Goal: Transaction & Acquisition: Register for event/course

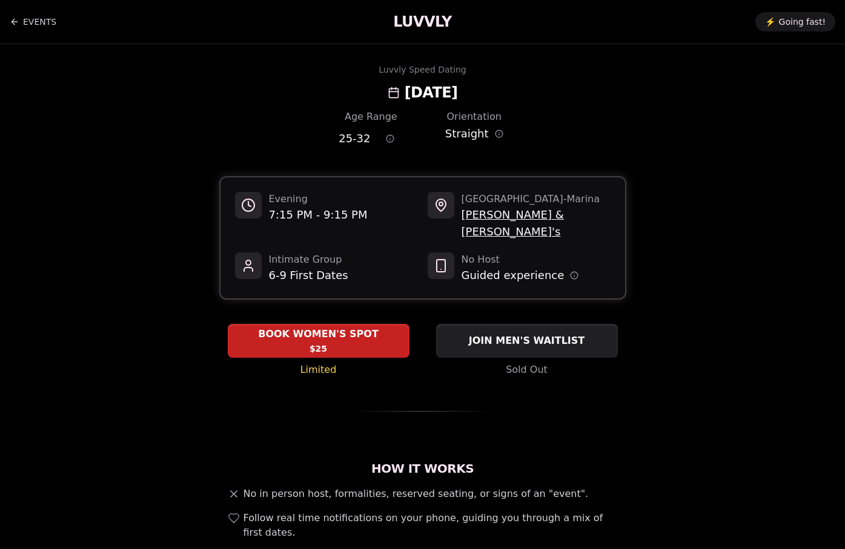
click at [434, 23] on h1 "LUVVLY" at bounding box center [422, 21] width 58 height 19
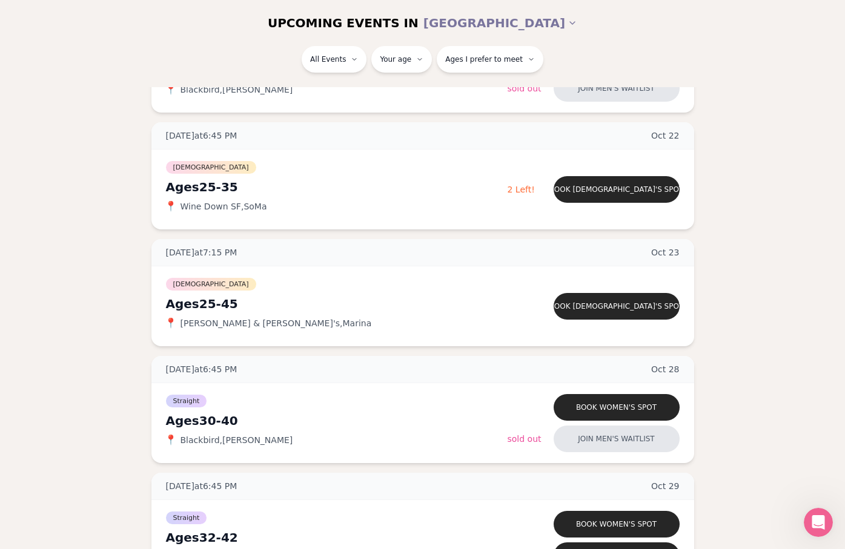
scroll to position [949, 0]
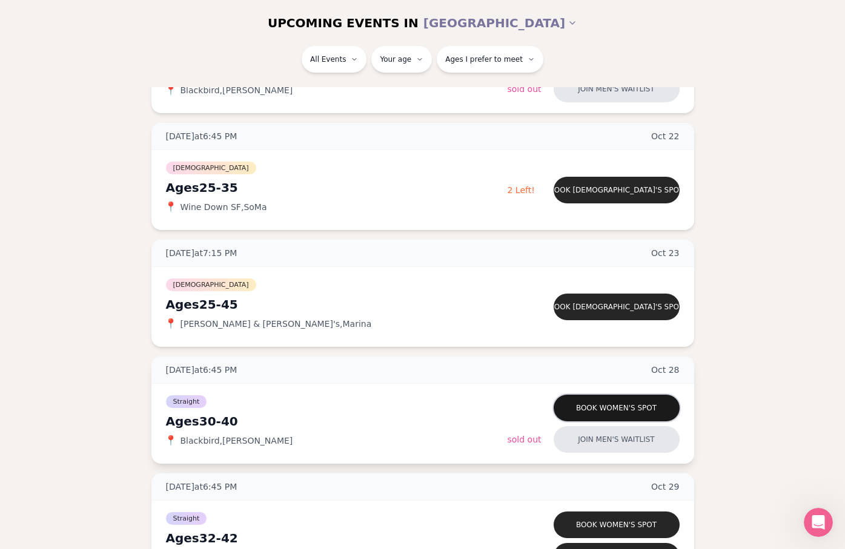
click at [632, 411] on button "Book women's spot" at bounding box center [617, 408] width 126 height 27
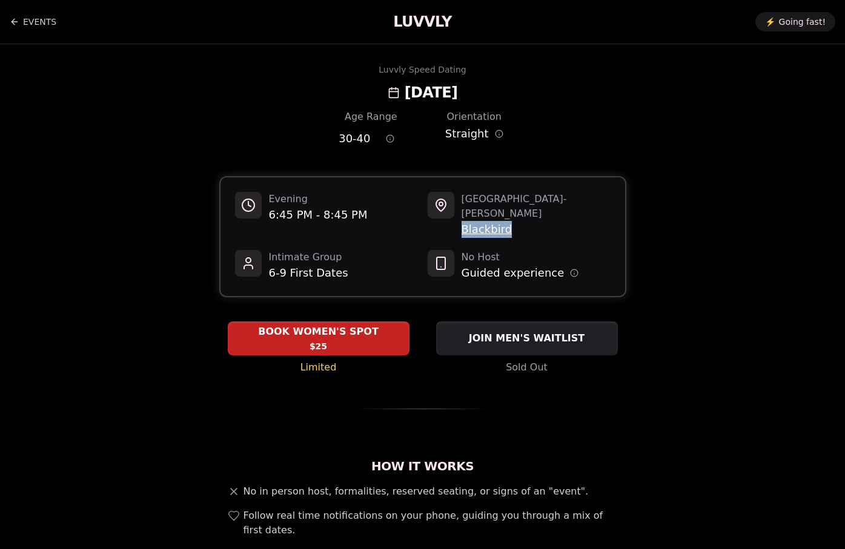
click at [559, 221] on span "Blackbird" at bounding box center [536, 229] width 149 height 17
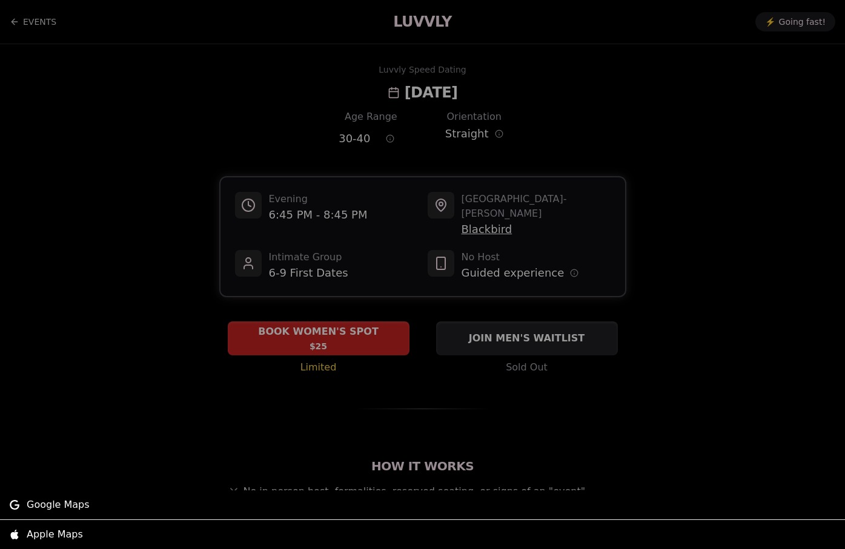
click at [485, 220] on div at bounding box center [422, 274] width 845 height 549
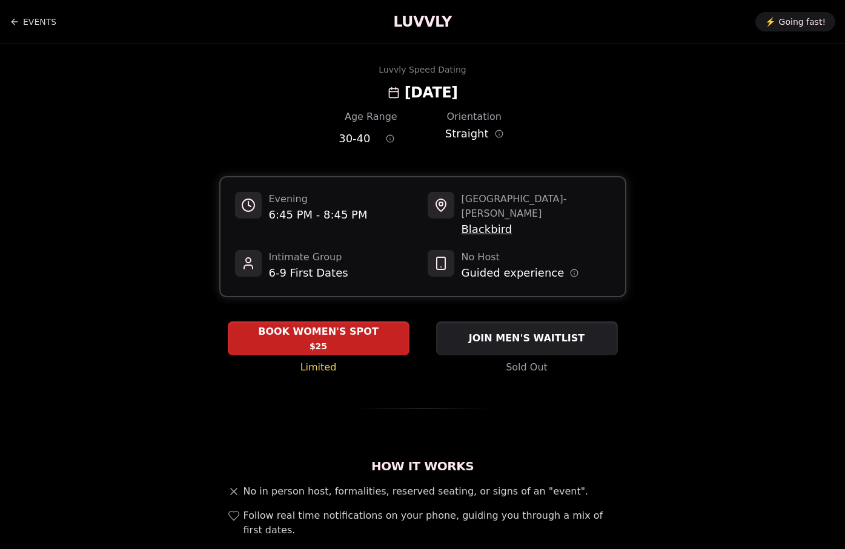
click at [499, 221] on span "Blackbird" at bounding box center [536, 229] width 149 height 17
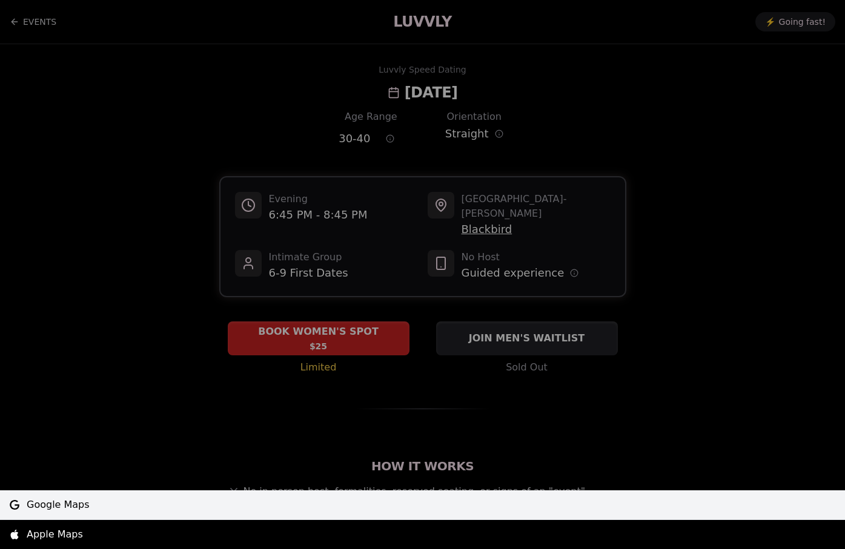
click at [55, 512] on span "Google Maps" at bounding box center [58, 505] width 63 height 15
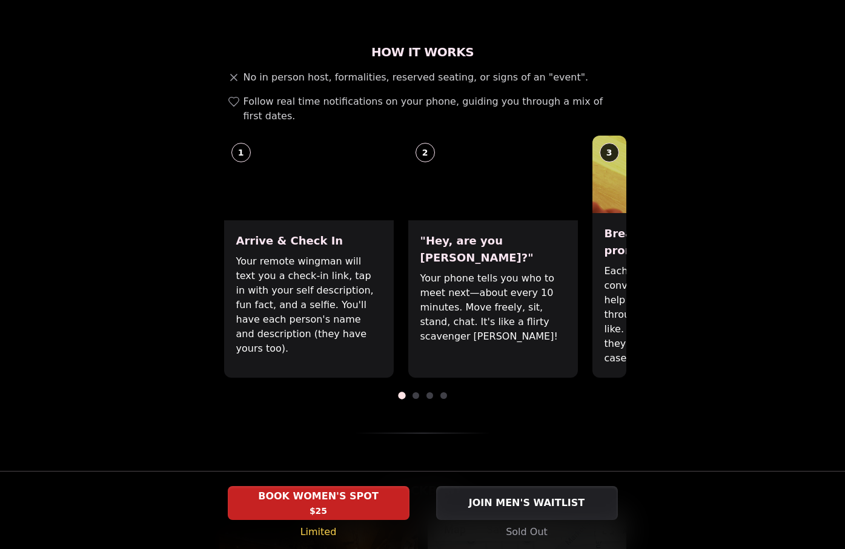
scroll to position [414, 0]
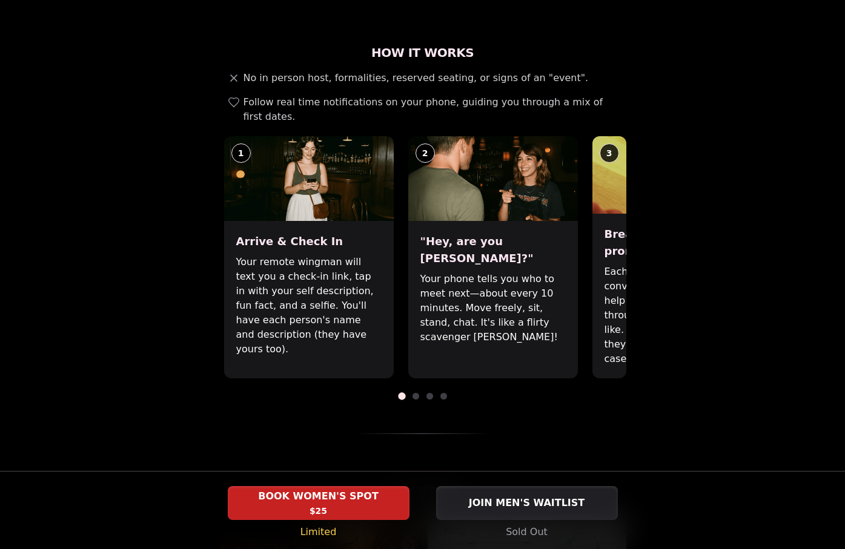
click at [605, 265] on p "Each date will have new convo prompts on screen to help break the ice. Cycle th…" at bounding box center [677, 316] width 145 height 102
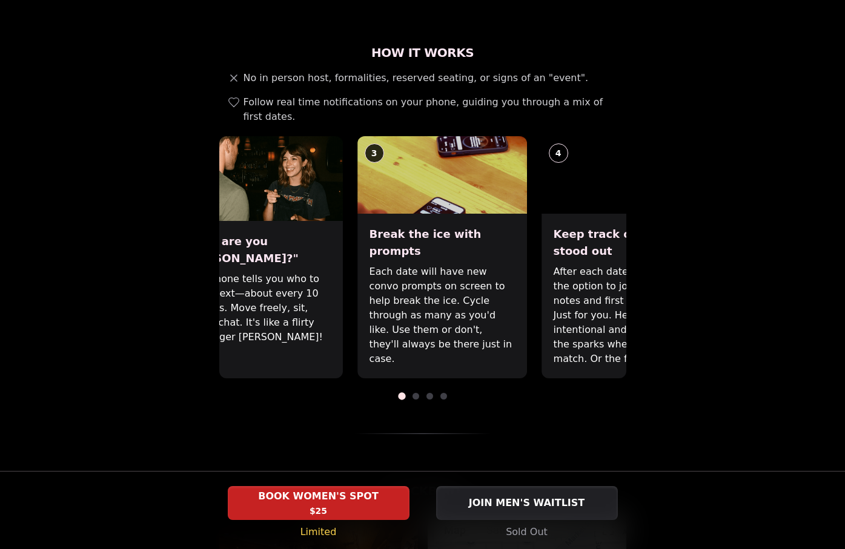
click at [299, 294] on p "Your phone tells you who to meet next—about every 10 minutes. Move freely, sit,…" at bounding box center [257, 308] width 145 height 73
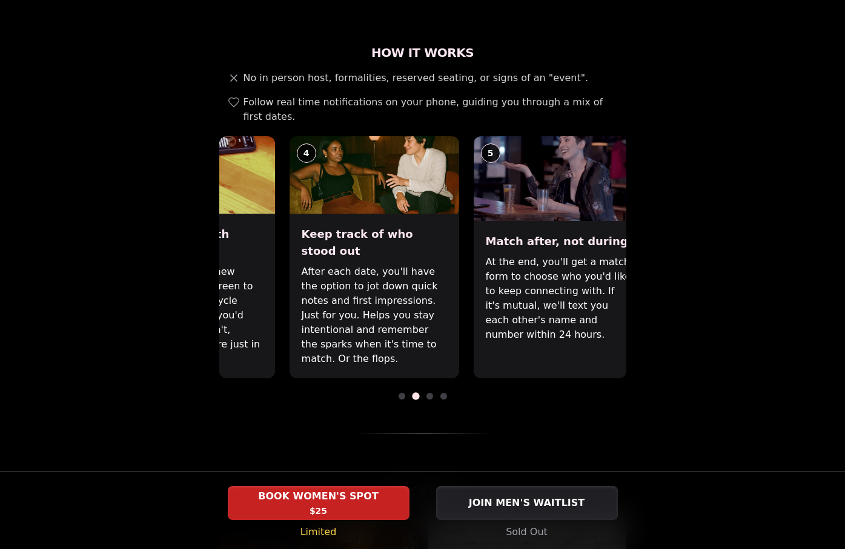
click at [249, 227] on div "Break the ice with prompts Each date will have new convo prompts on screen to h…" at bounding box center [190, 296] width 170 height 165
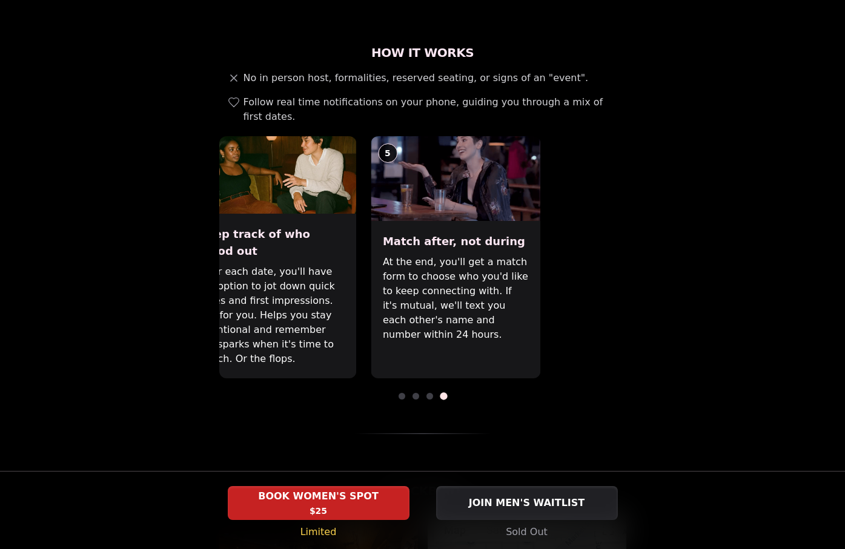
click at [373, 228] on div "Match after, not during At the end, you'll get a match form to choose who you'd…" at bounding box center [456, 300] width 170 height 158
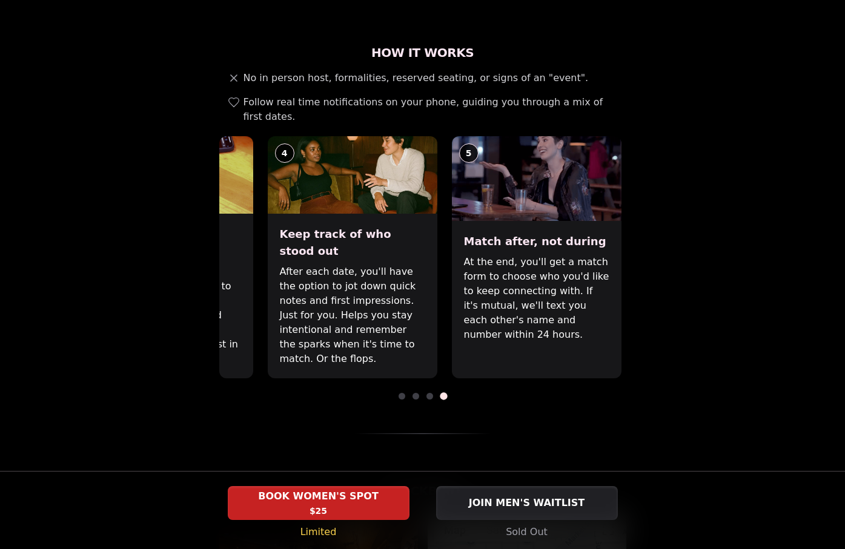
click at [373, 228] on h3 "Keep track of who stood out" at bounding box center [352, 243] width 145 height 34
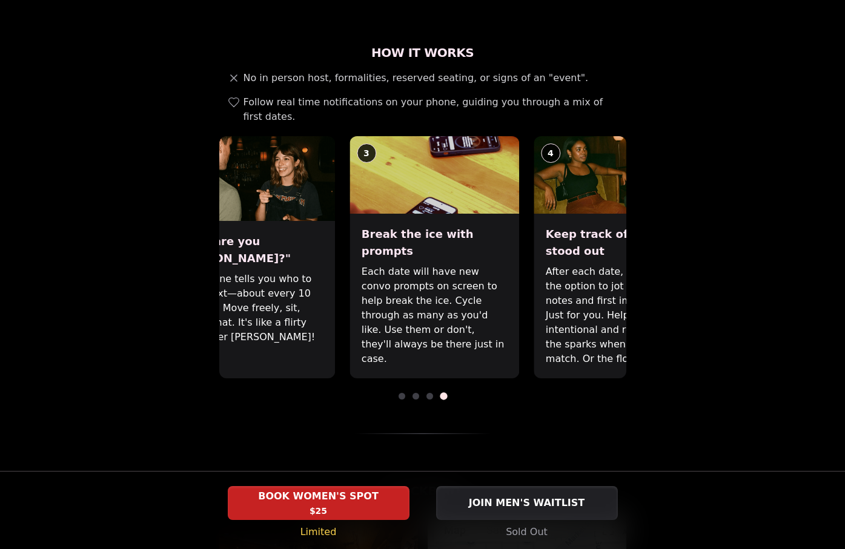
click at [602, 242] on div "Keep track of who stood out After each date, you'll have the option to jot down…" at bounding box center [619, 296] width 170 height 165
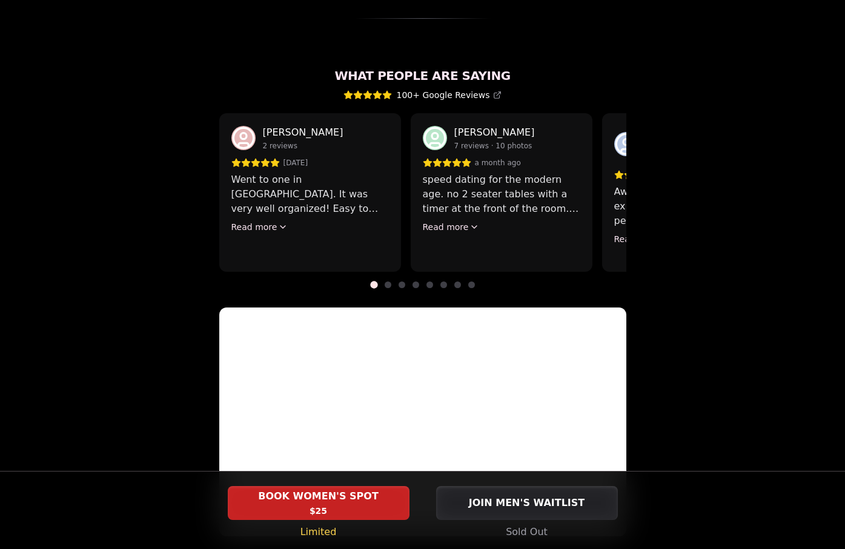
scroll to position [1076, 0]
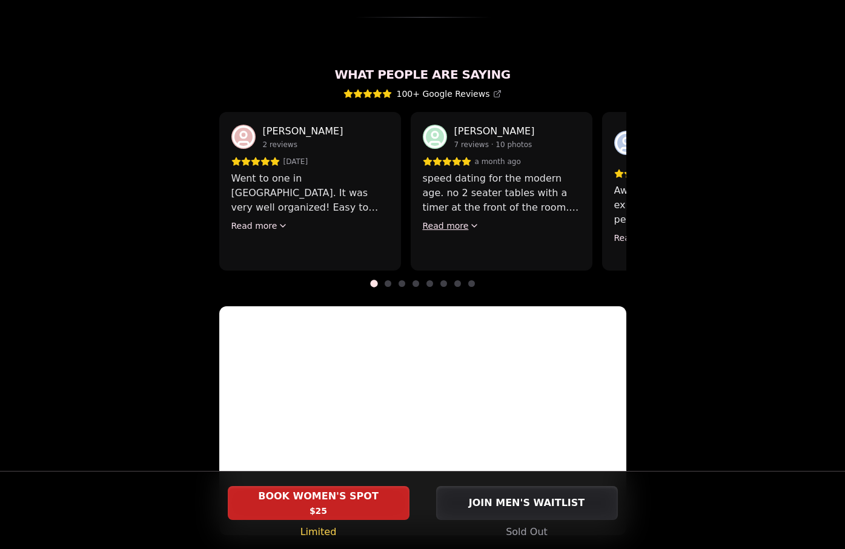
click at [461, 220] on button "Read more" at bounding box center [451, 226] width 57 height 12
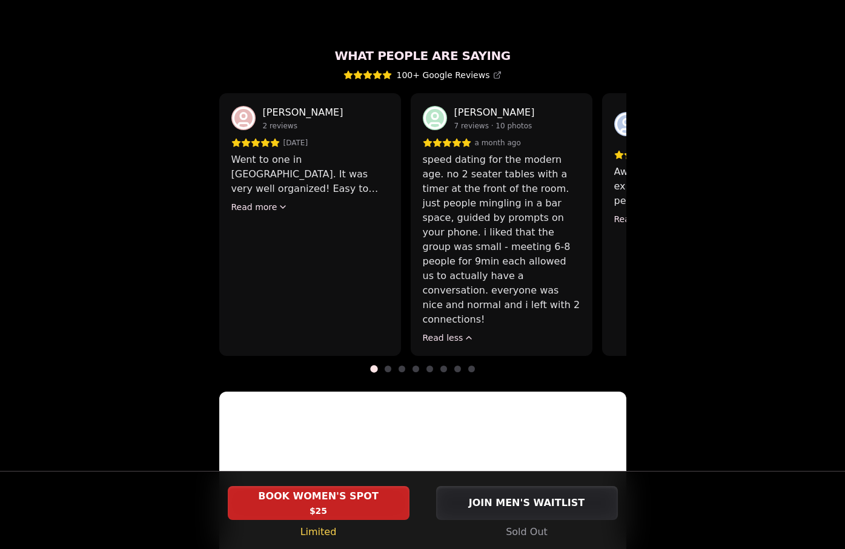
scroll to position [1102, 0]
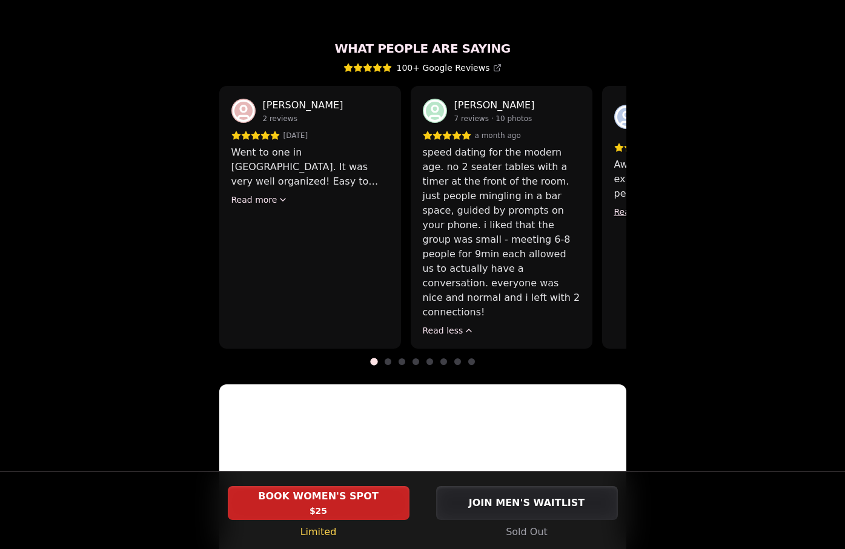
click at [621, 206] on button "Read more" at bounding box center [642, 212] width 57 height 12
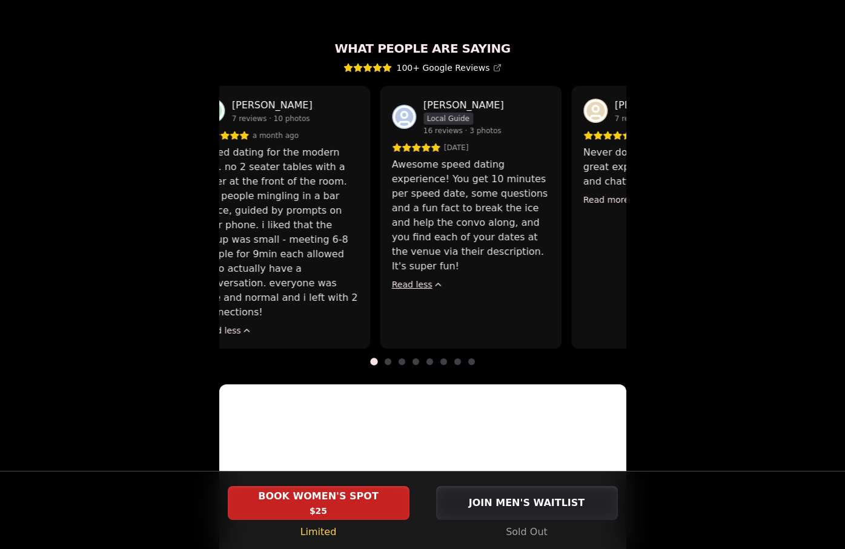
click at [393, 165] on p "Awesome speed dating experience! You get 10 minutes per speed date, some questi…" at bounding box center [471, 216] width 158 height 116
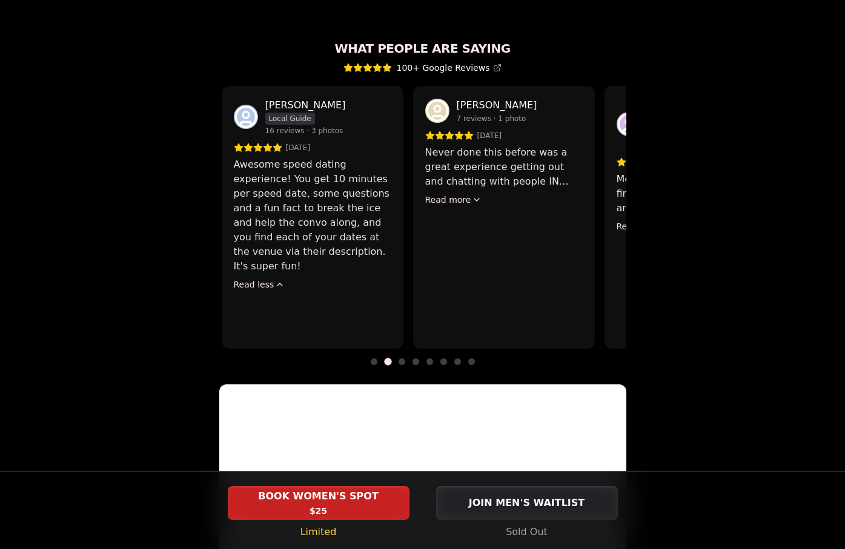
click at [368, 176] on p "Awesome speed dating experience! You get 10 minutes per speed date, some questi…" at bounding box center [312, 216] width 158 height 116
click at [462, 194] on button "Read more" at bounding box center [451, 200] width 57 height 12
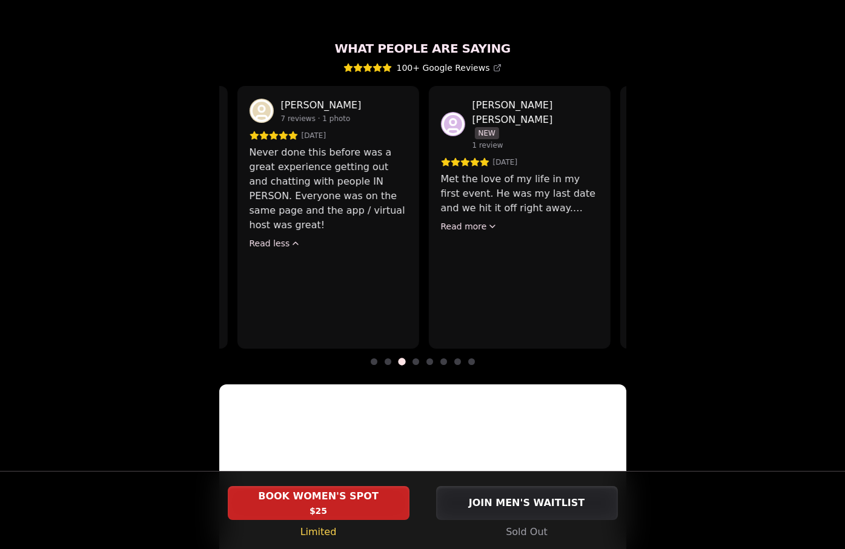
click at [388, 195] on div "Never done this before was a great experience getting out and chatting with peo…" at bounding box center [328, 197] width 158 height 104
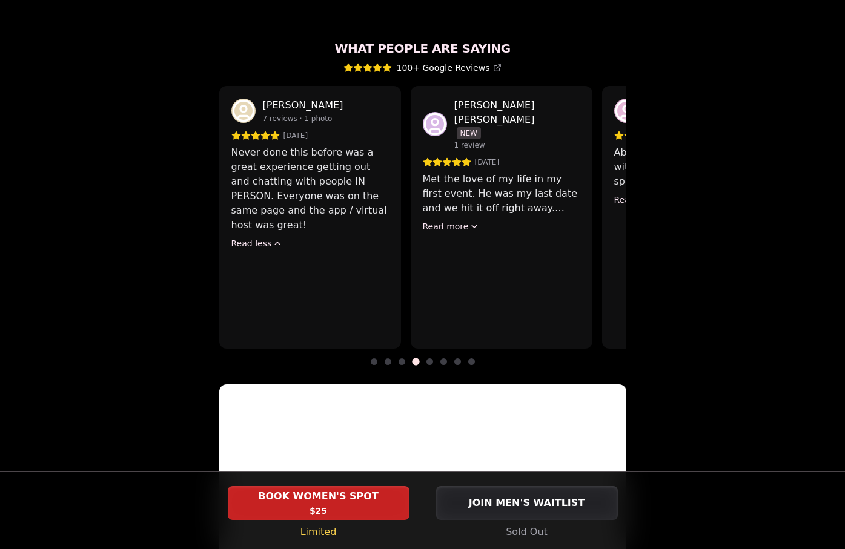
click at [441, 204] on div "[PERSON_NAME] [PERSON_NAME] NEW 1 review [DATE] Met the love of my life in my f…" at bounding box center [502, 217] width 182 height 263
click at [461, 221] on button "Read more" at bounding box center [451, 227] width 57 height 12
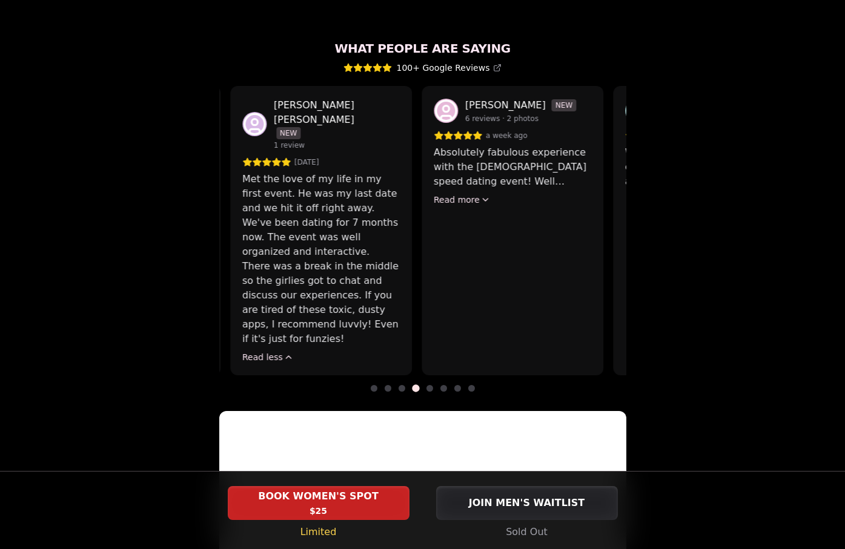
click at [391, 172] on p "Met the love of my life in my first event. He was my last date and we hit it of…" at bounding box center [321, 259] width 158 height 174
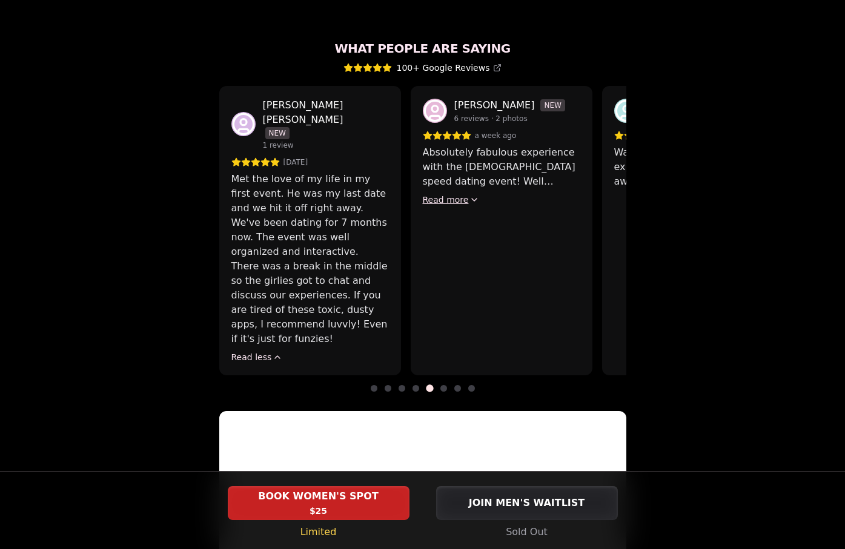
click at [454, 194] on button "Read more" at bounding box center [451, 200] width 57 height 12
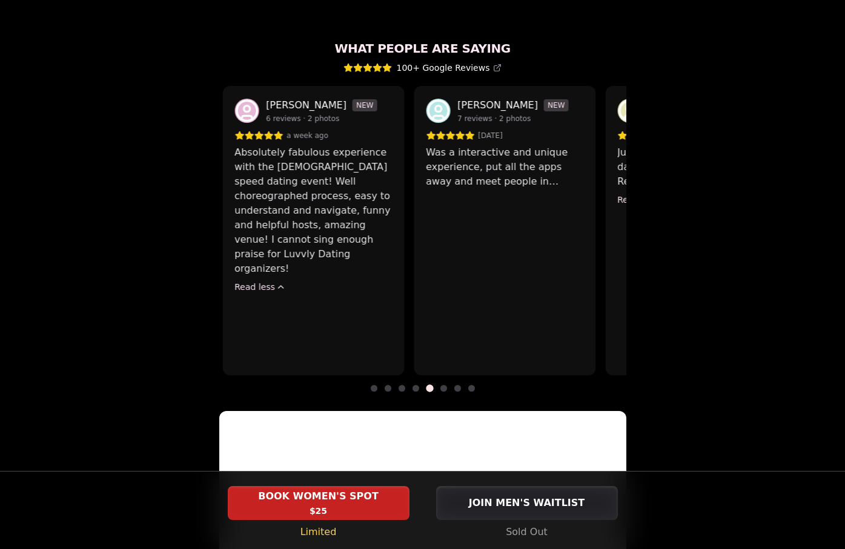
click at [387, 165] on p "Absolutely fabulous experience with the [DEMOGRAPHIC_DATA] speed dating event! …" at bounding box center [313, 210] width 158 height 131
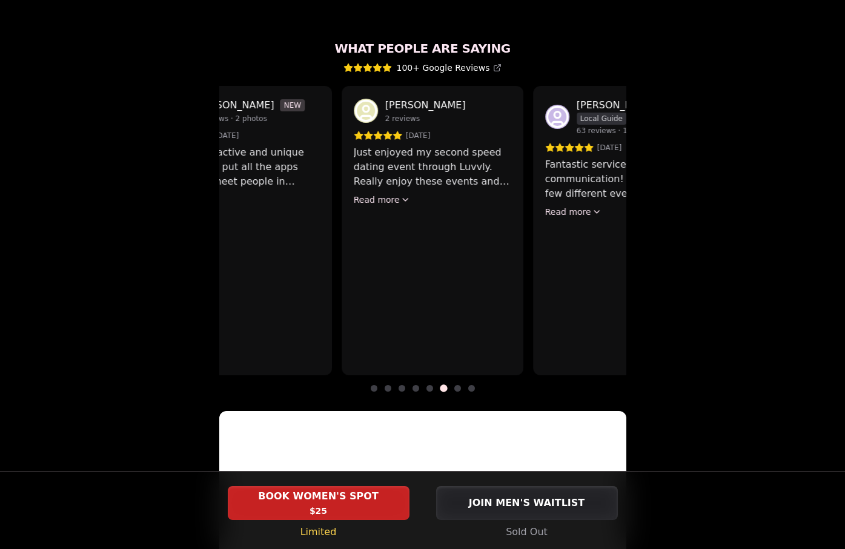
click at [286, 181] on div "[PERSON_NAME] NEW 7 reviews · 2 photos [DATE] Was a interactive and unique expe…" at bounding box center [241, 231] width 182 height 290
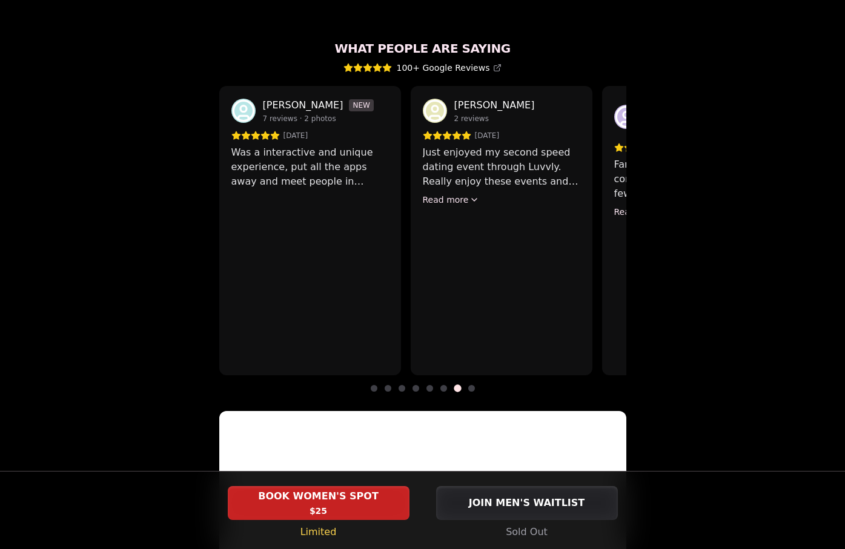
click at [411, 197] on div "[PERSON_NAME] 2 reviews [DATE] Just enjoyed my second speed dating event throug…" at bounding box center [502, 231] width 182 height 290
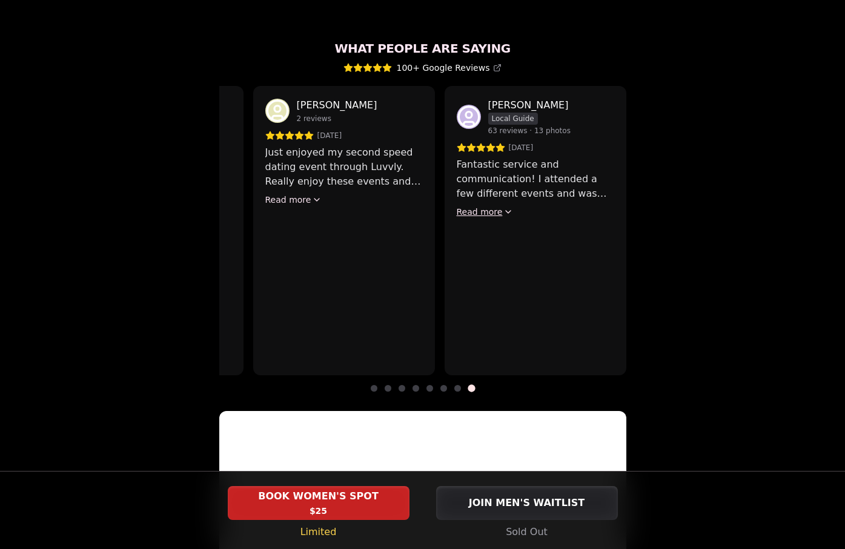
click at [489, 206] on button "Read more" at bounding box center [485, 212] width 57 height 12
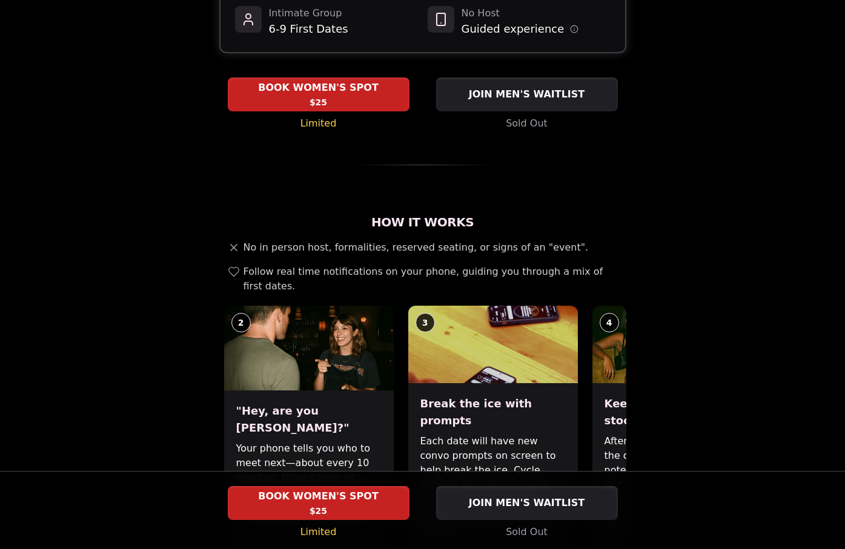
scroll to position [0, 0]
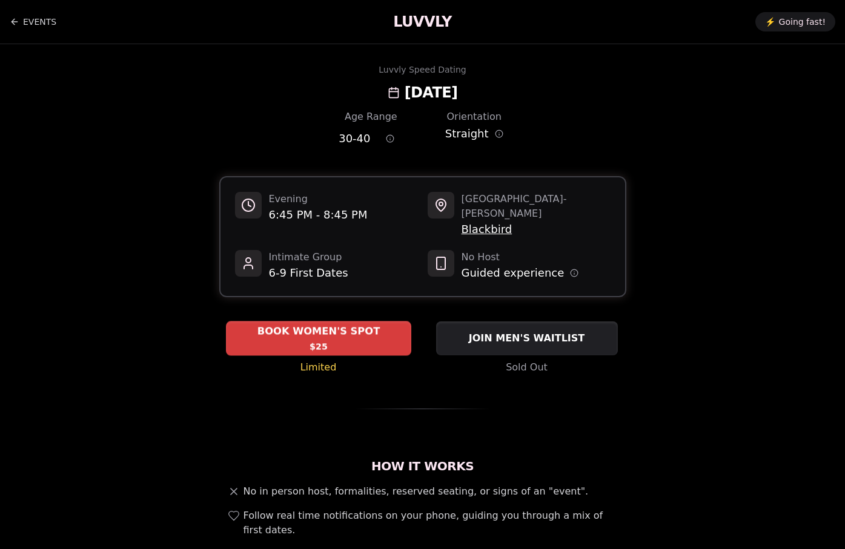
click at [384, 322] on div "BOOK WOMEN'S SPOT $25" at bounding box center [318, 338] width 185 height 33
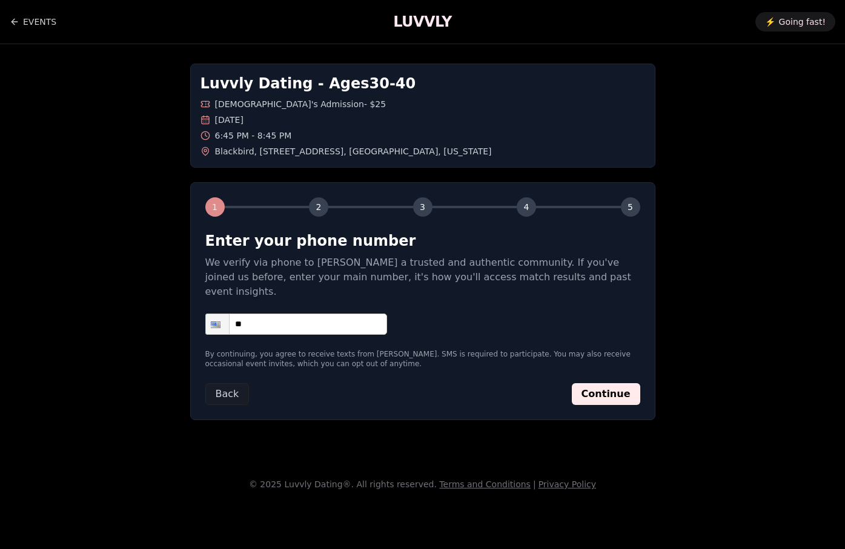
click at [356, 314] on input "**" at bounding box center [296, 324] width 182 height 21
type input "**********"
click at [607, 386] on button "Continue" at bounding box center [606, 394] width 68 height 22
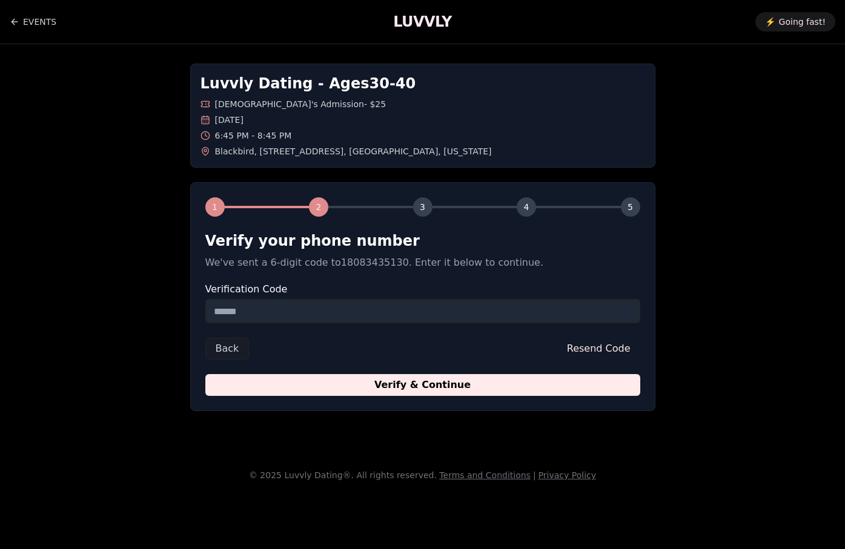
click at [504, 319] on input "Verification Code" at bounding box center [422, 311] width 435 height 24
click at [505, 319] on input "Verification Code" at bounding box center [422, 311] width 435 height 24
click at [492, 318] on input "Verification Code" at bounding box center [422, 311] width 435 height 24
type input "******"
click at [205, 374] on button "Verify & Continue" at bounding box center [422, 385] width 435 height 22
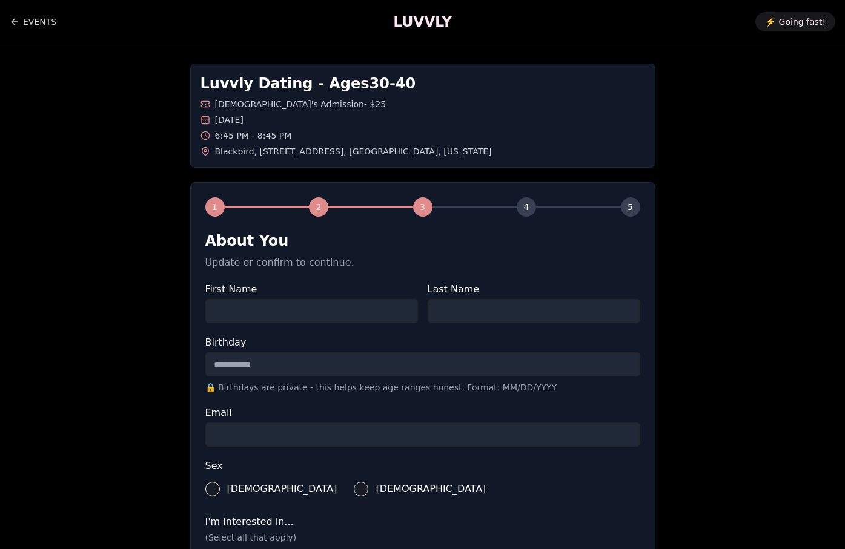
click at [341, 317] on input "First Name" at bounding box center [311, 311] width 213 height 24
type input "******"
type input "**********"
click at [343, 365] on input "Birthday" at bounding box center [422, 365] width 435 height 24
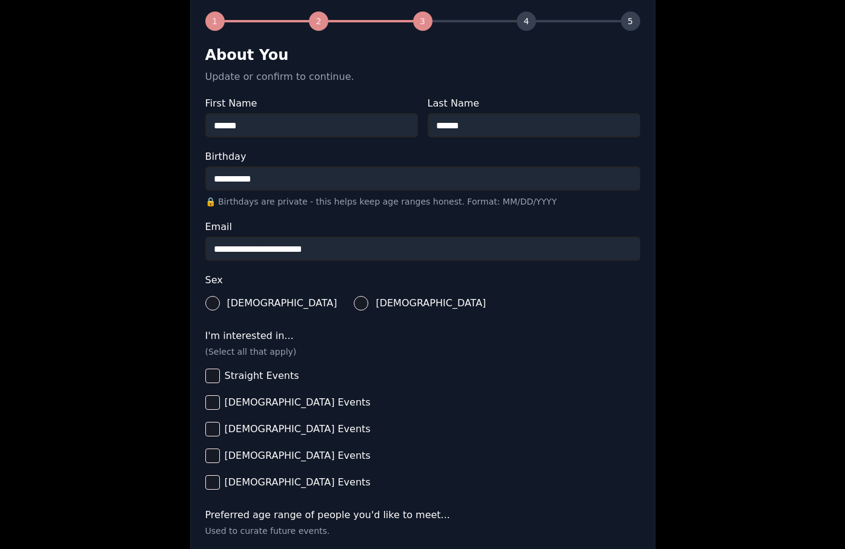
scroll to position [197, 0]
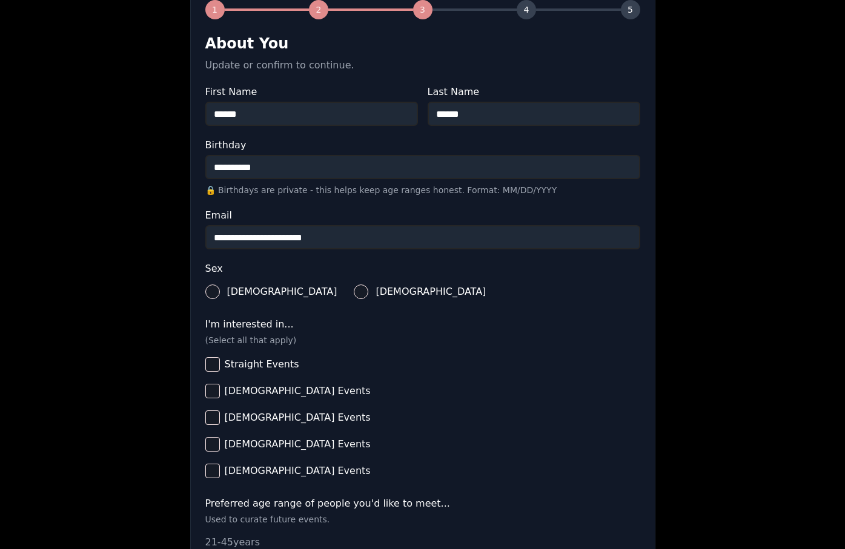
type input "**********"
click at [354, 288] on button "[DEMOGRAPHIC_DATA]" at bounding box center [361, 292] width 15 height 15
click at [213, 363] on button "Straight Events" at bounding box center [212, 364] width 15 height 15
click at [212, 394] on button "[DEMOGRAPHIC_DATA] Events" at bounding box center [212, 391] width 15 height 15
click at [213, 444] on button "[DEMOGRAPHIC_DATA] Events" at bounding box center [212, 444] width 15 height 15
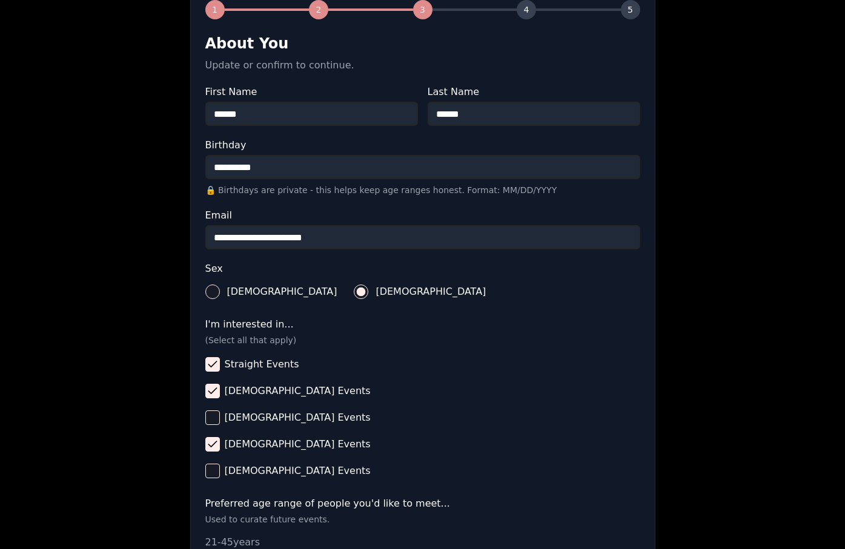
click at [211, 395] on button "[DEMOGRAPHIC_DATA] Events" at bounding box center [212, 391] width 15 height 15
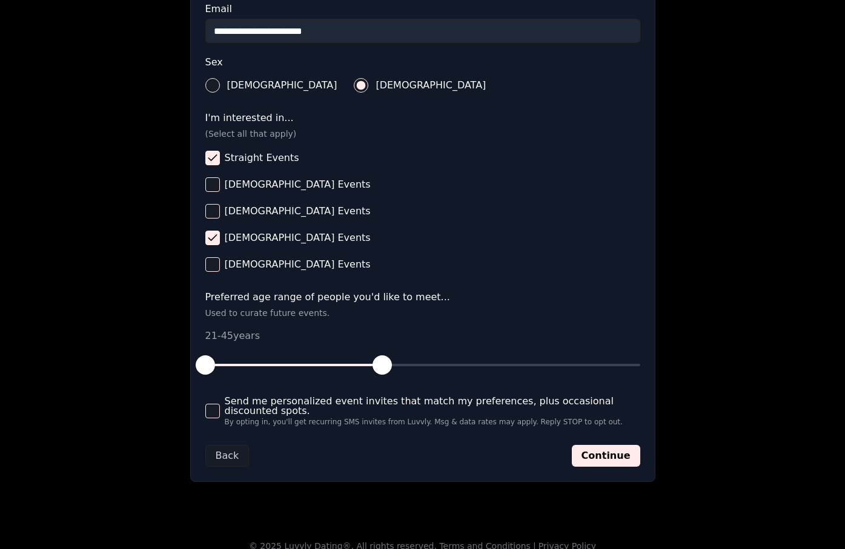
scroll to position [417, 0]
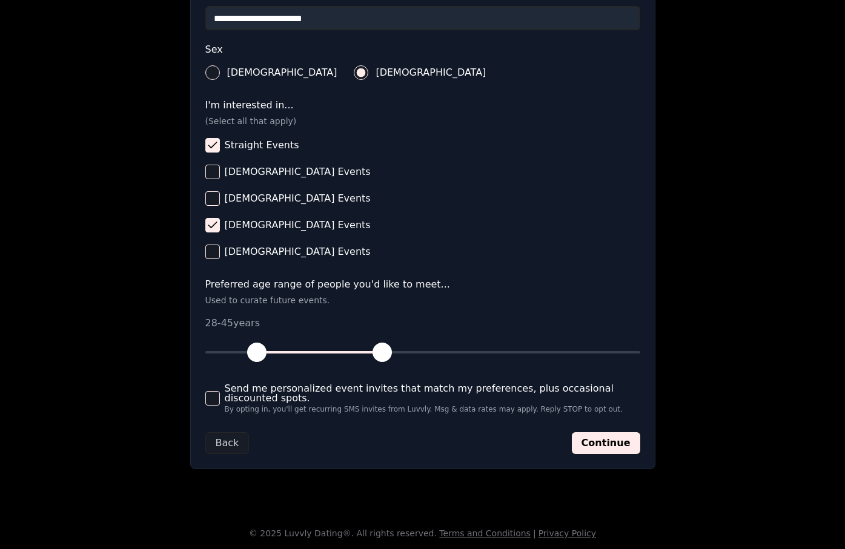
drag, startPoint x: 213, startPoint y: 347, endPoint x: 260, endPoint y: 350, distance: 46.7
click at [260, 350] on button "button" at bounding box center [257, 352] width 27 height 27
click at [615, 453] on button "Continue" at bounding box center [606, 444] width 68 height 22
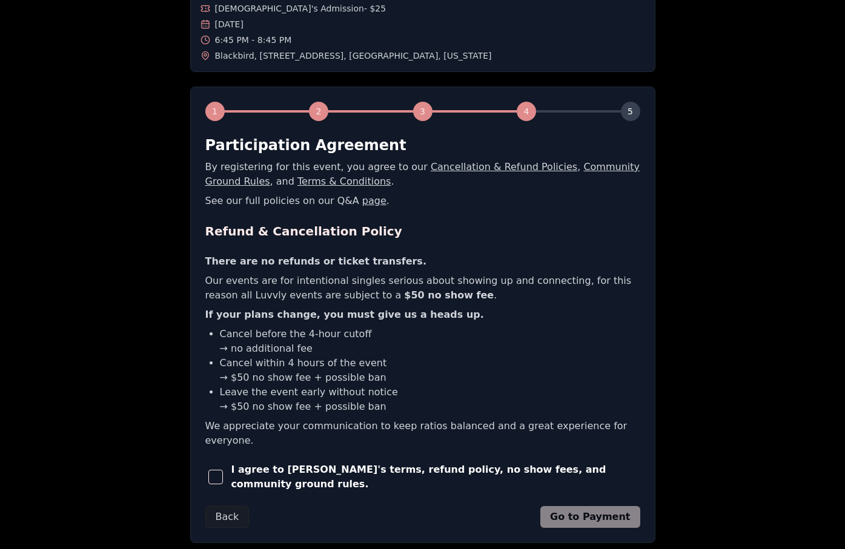
scroll to position [110, 0]
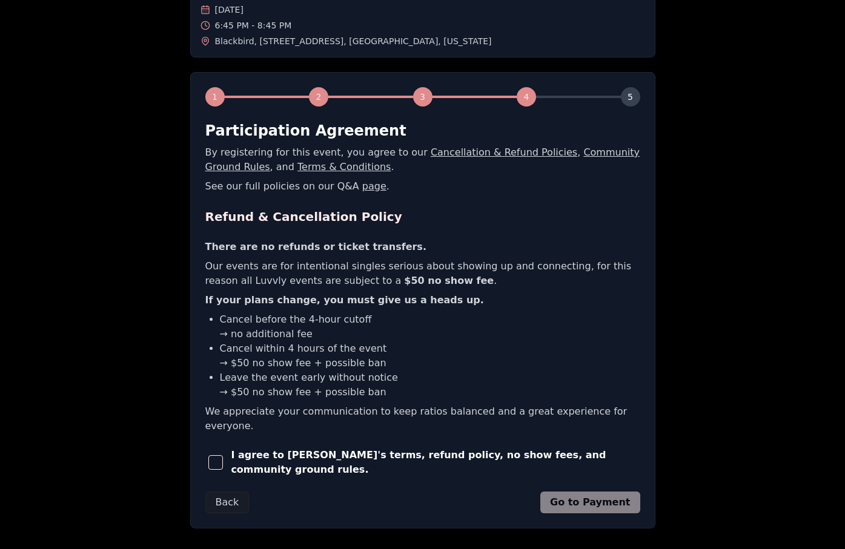
click at [226, 449] on button "button" at bounding box center [215, 462] width 21 height 27
click at [585, 492] on button "Go to Payment" at bounding box center [590, 503] width 100 height 22
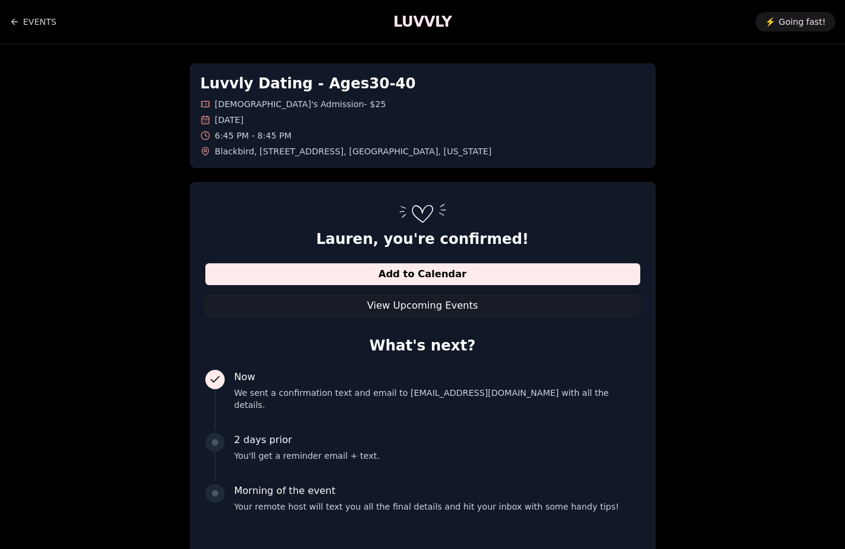
click at [308, 87] on h1 "Luvvly Dating - Ages 30 - 40" at bounding box center [423, 83] width 445 height 19
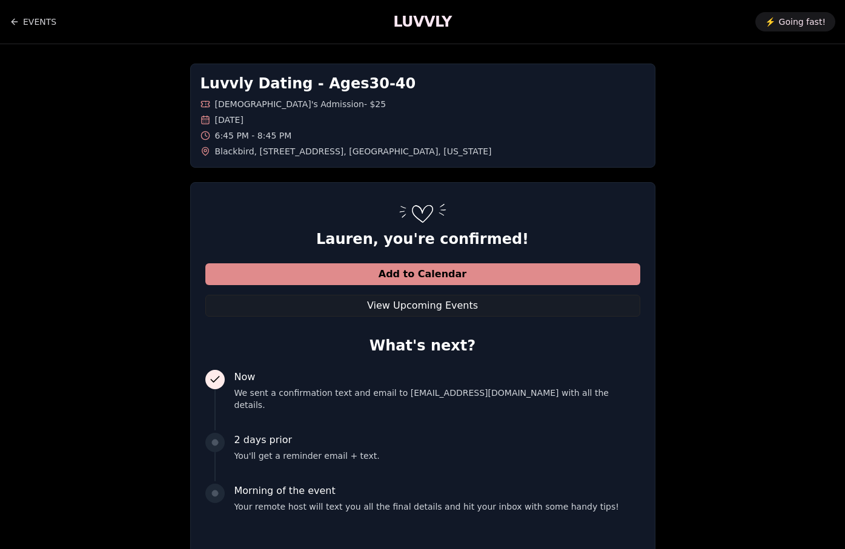
click at [434, 277] on button "Add to Calendar" at bounding box center [422, 275] width 435 height 22
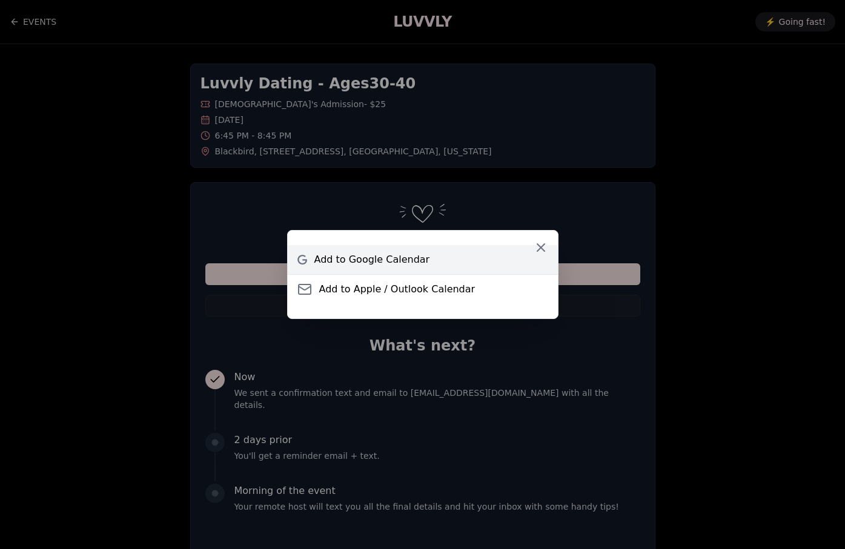
click at [397, 261] on span "Add to Google Calendar" at bounding box center [372, 260] width 116 height 15
